Goal: Navigation & Orientation: Understand site structure

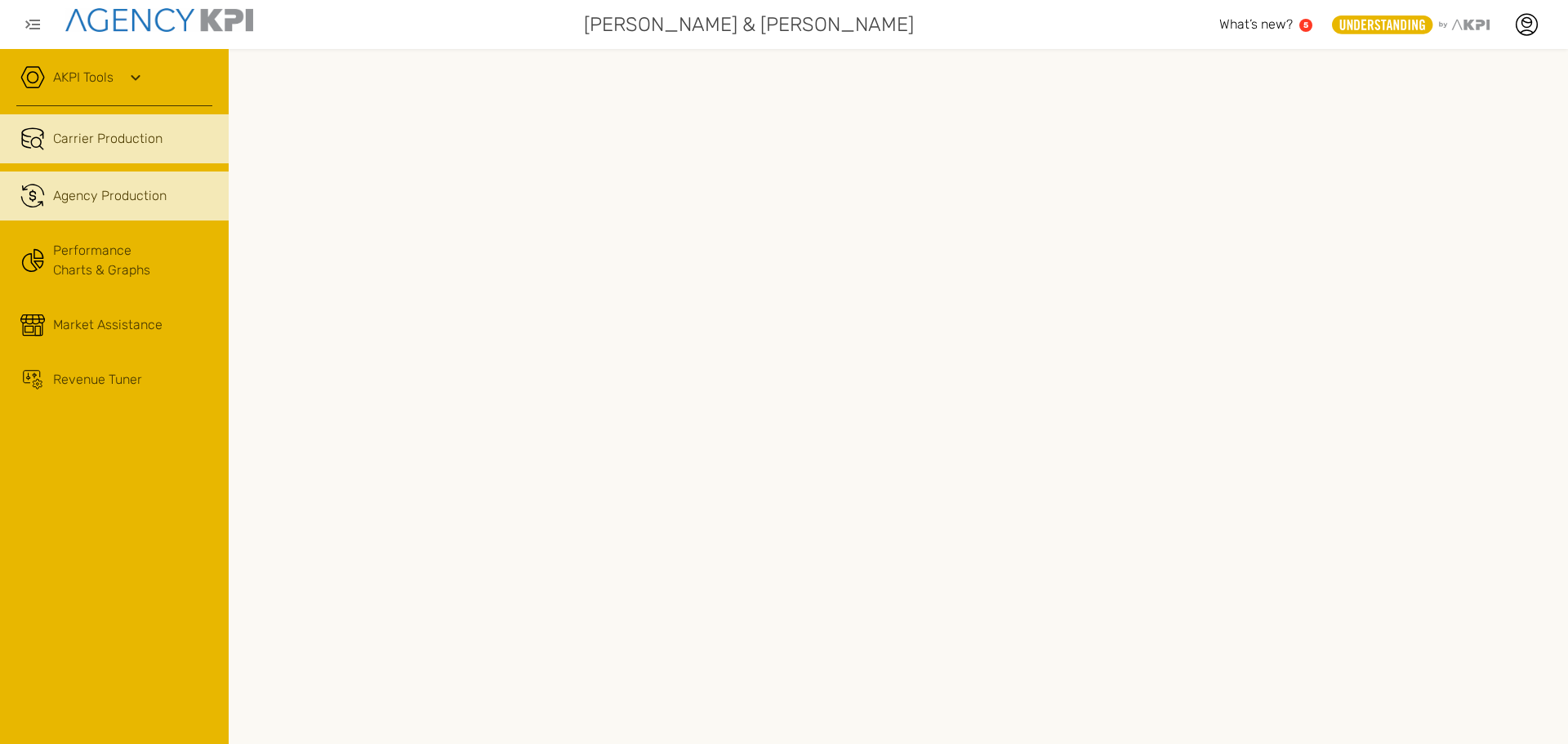
click at [79, 204] on span "Agency Production" at bounding box center [110, 196] width 114 height 20
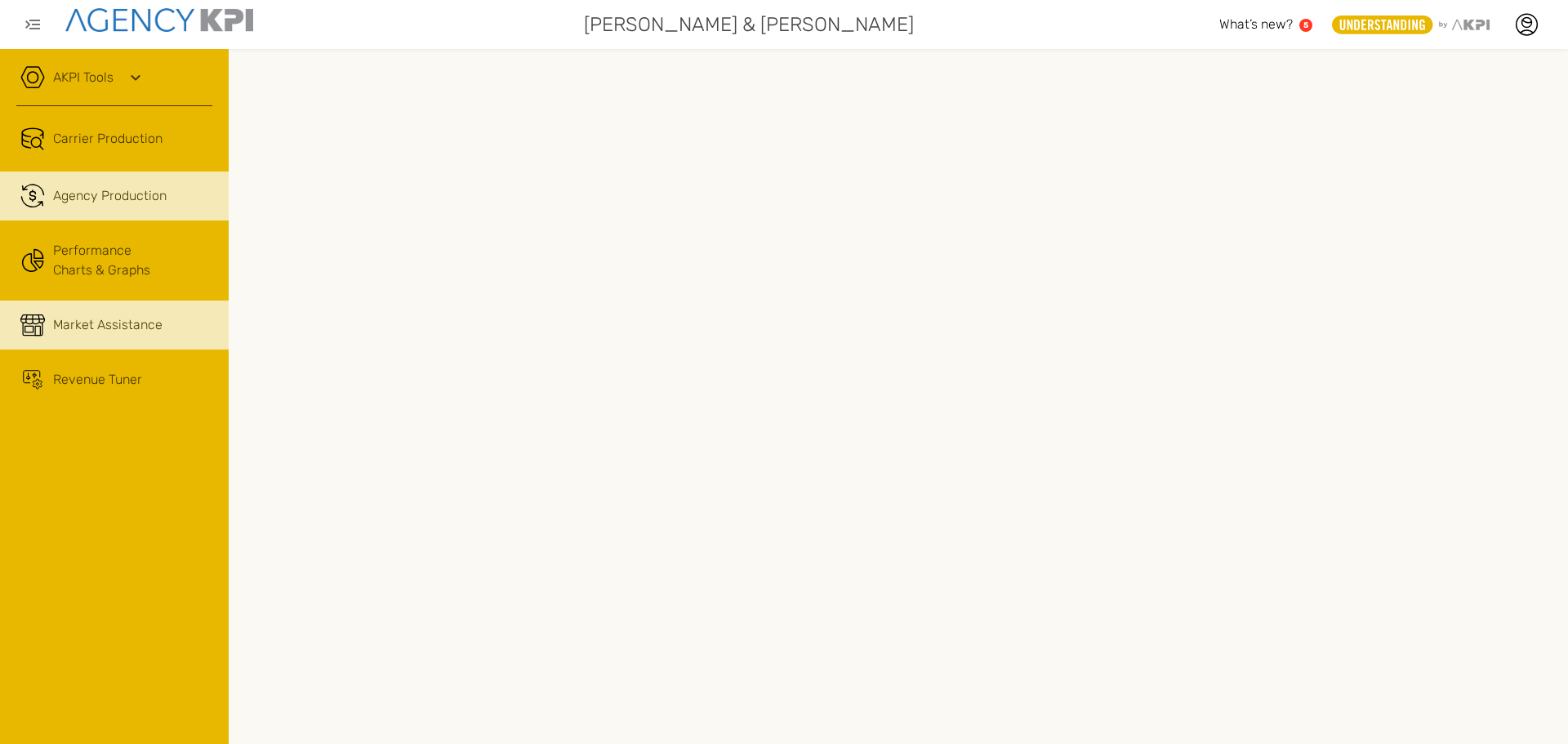
click at [80, 318] on span "Market Assistance" at bounding box center [108, 325] width 110 height 20
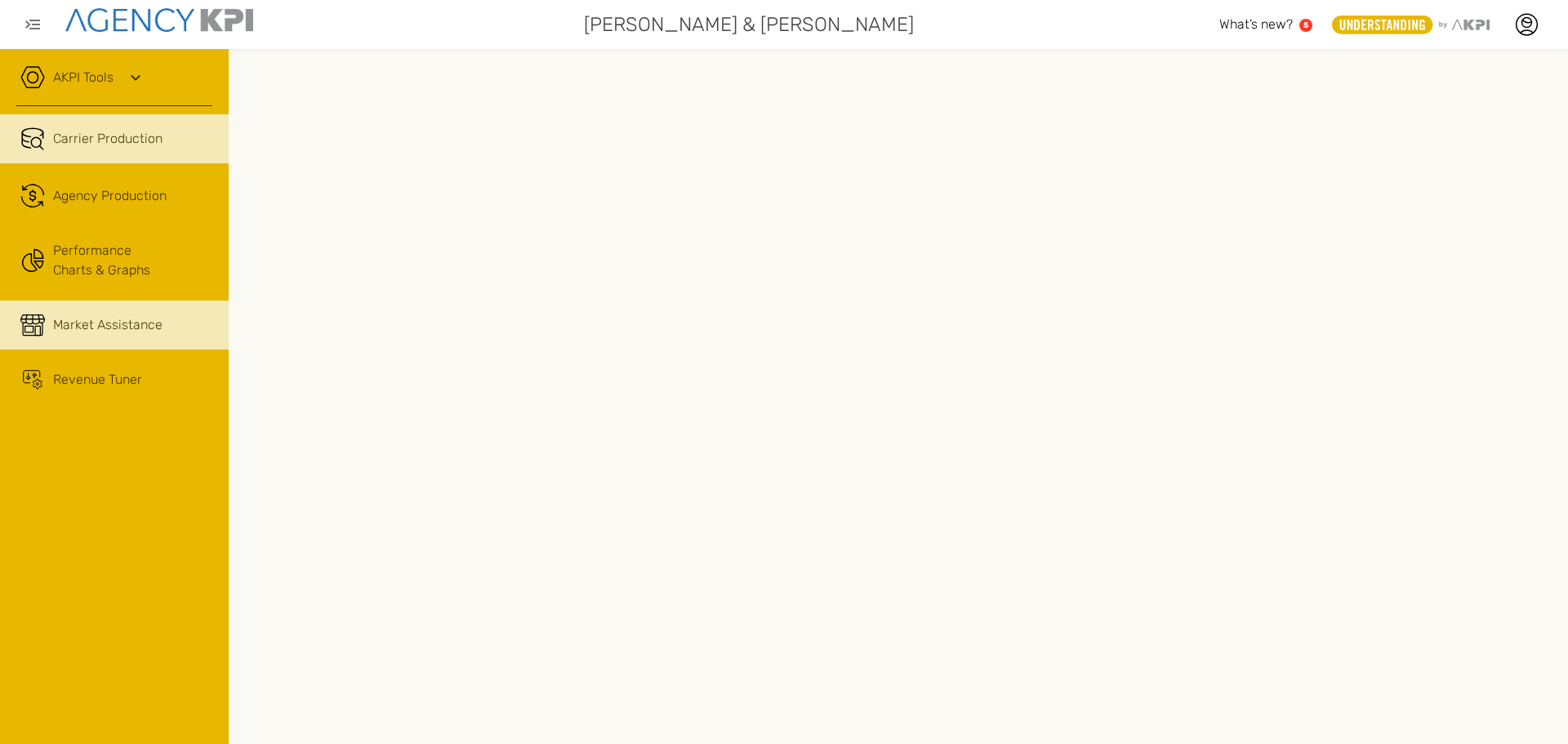
click at [47, 304] on link "Market Assistance" at bounding box center [114, 325] width 228 height 49
